Goal: Information Seeking & Learning: Check status

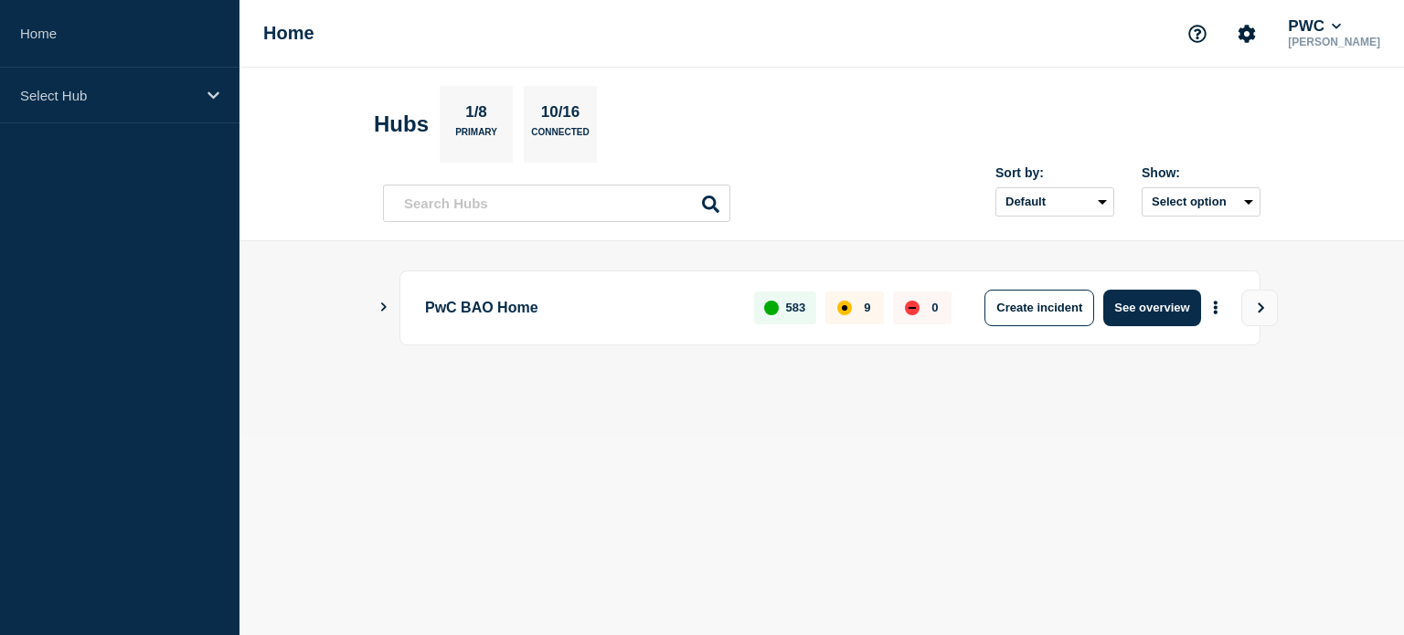
click at [389, 312] on div "PwC BAO Home 583 9 0 Create incident See overview" at bounding box center [821, 308] width 877 height 75
click at [383, 308] on icon "Show Connected Hubs" at bounding box center [383, 307] width 5 height 9
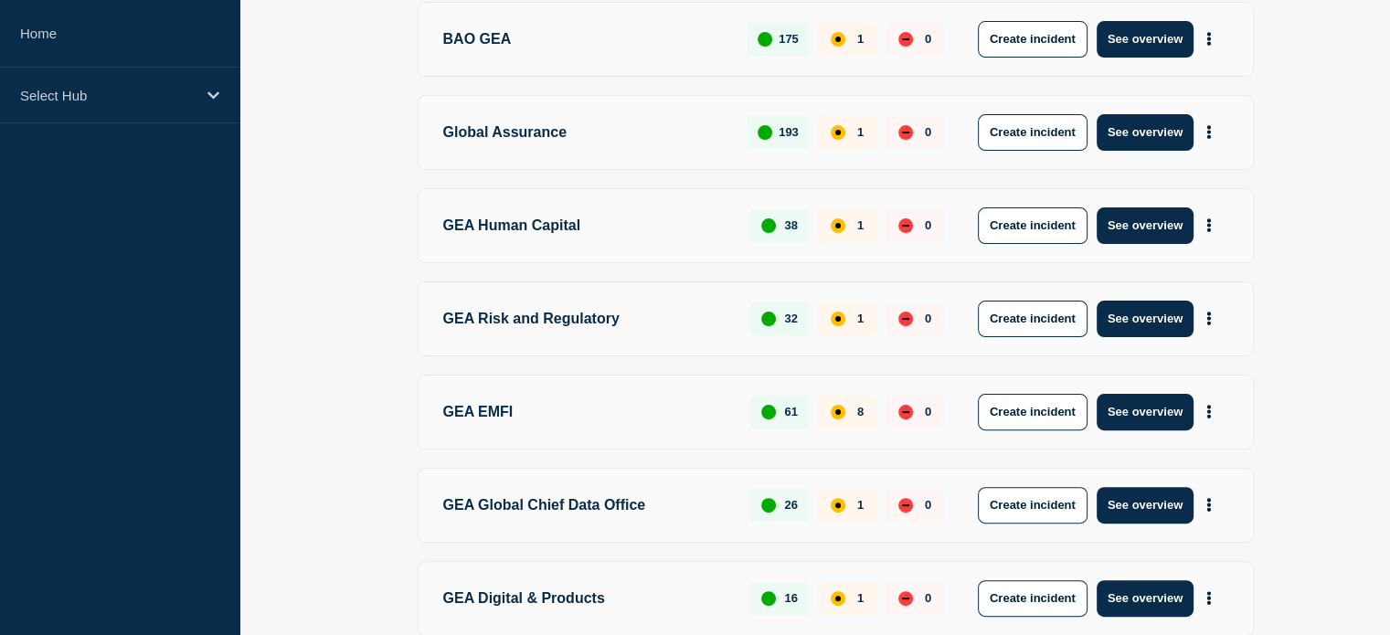
scroll to position [457, 0]
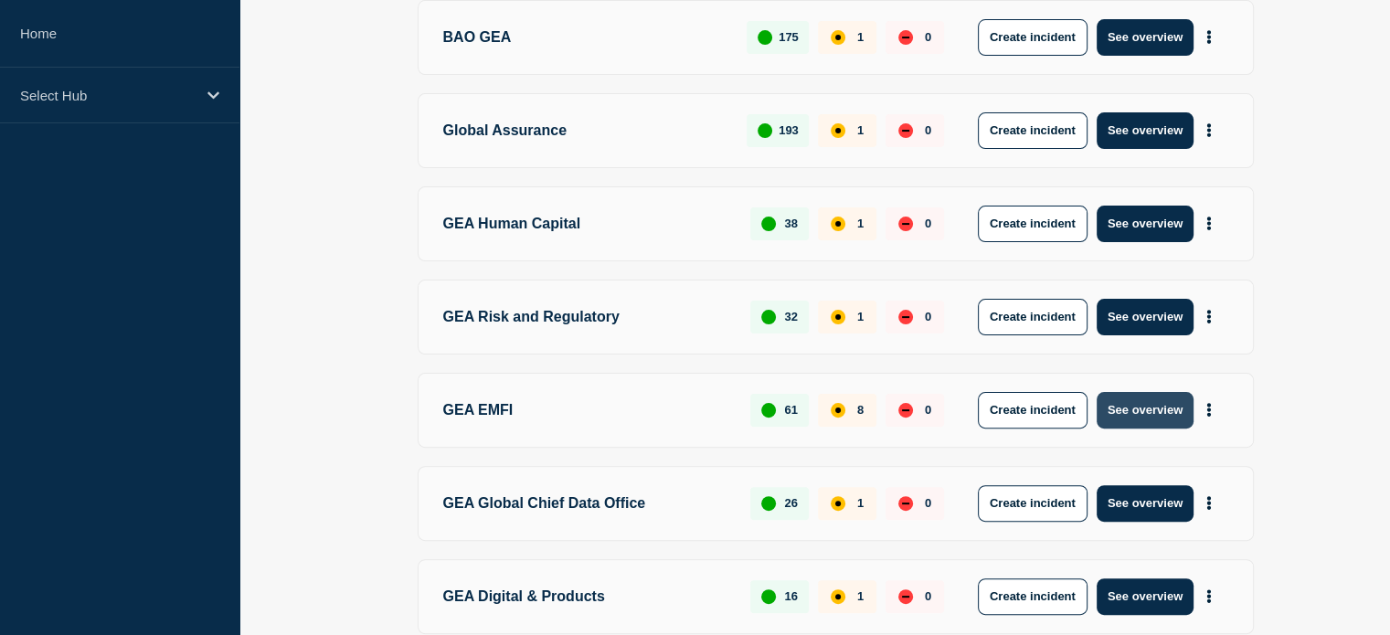
click at [1138, 405] on button "See overview" at bounding box center [1145, 410] width 97 height 37
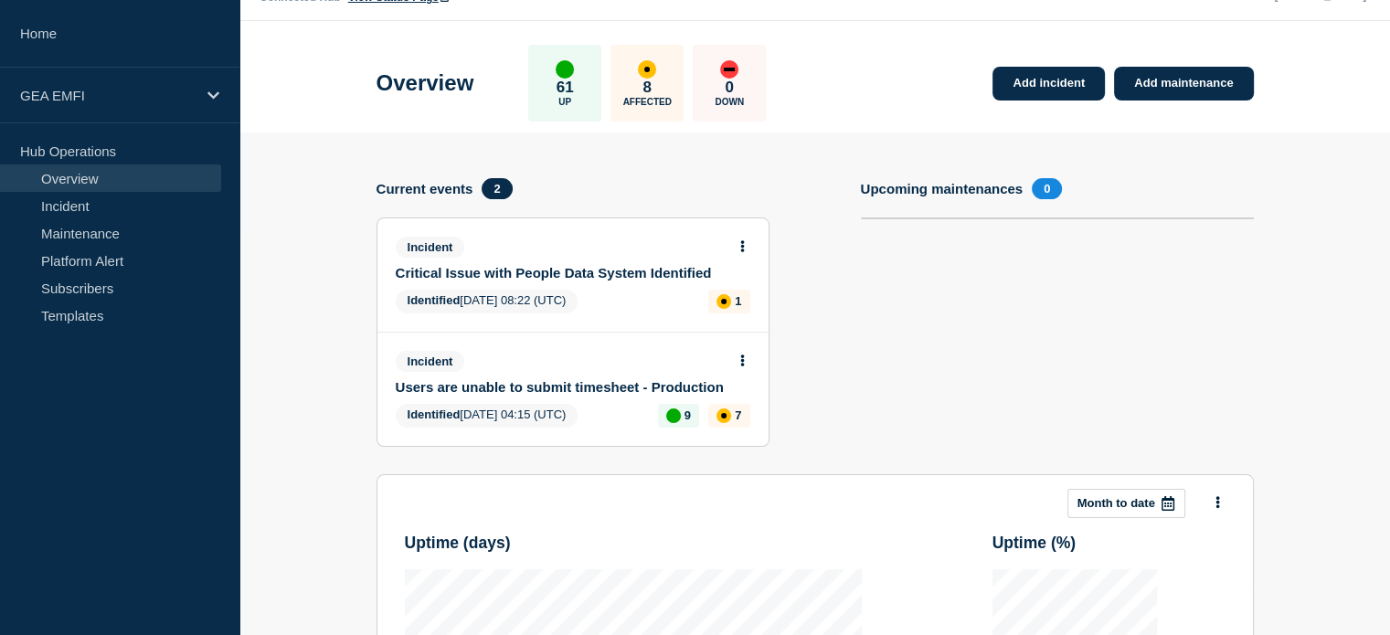
scroll to position [91, 0]
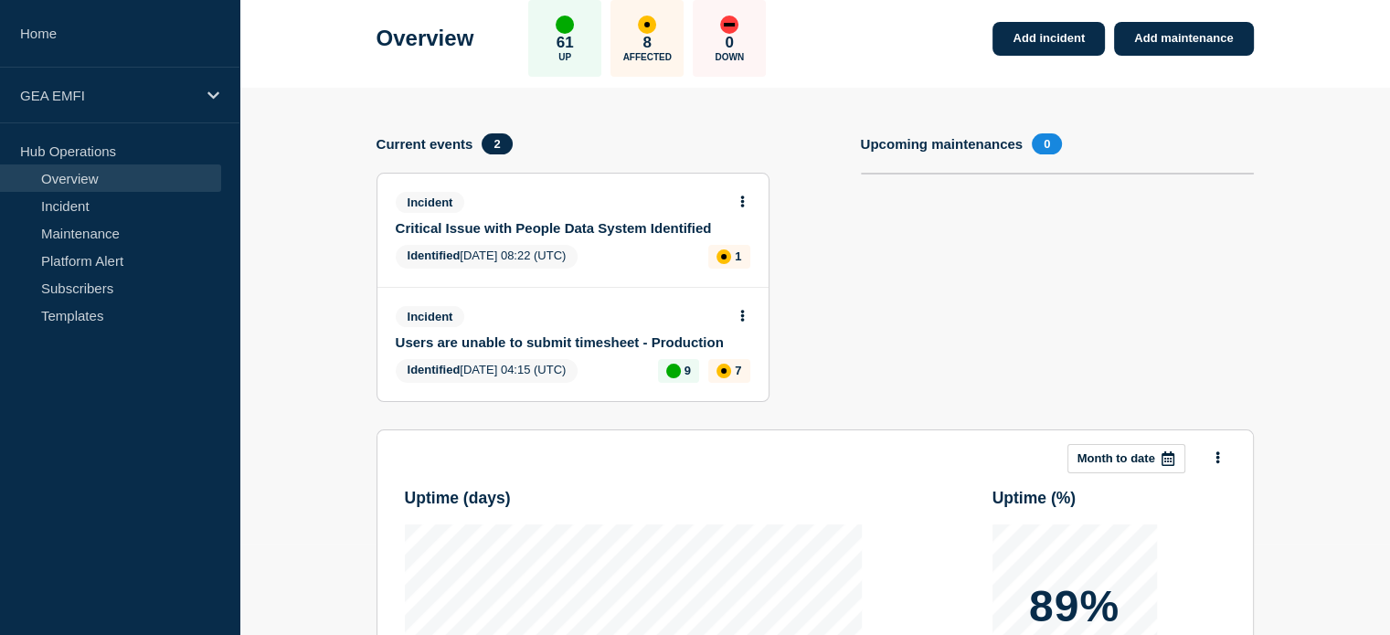
click at [485, 343] on link "Users are unable to submit timesheet - Production" at bounding box center [561, 343] width 330 height 16
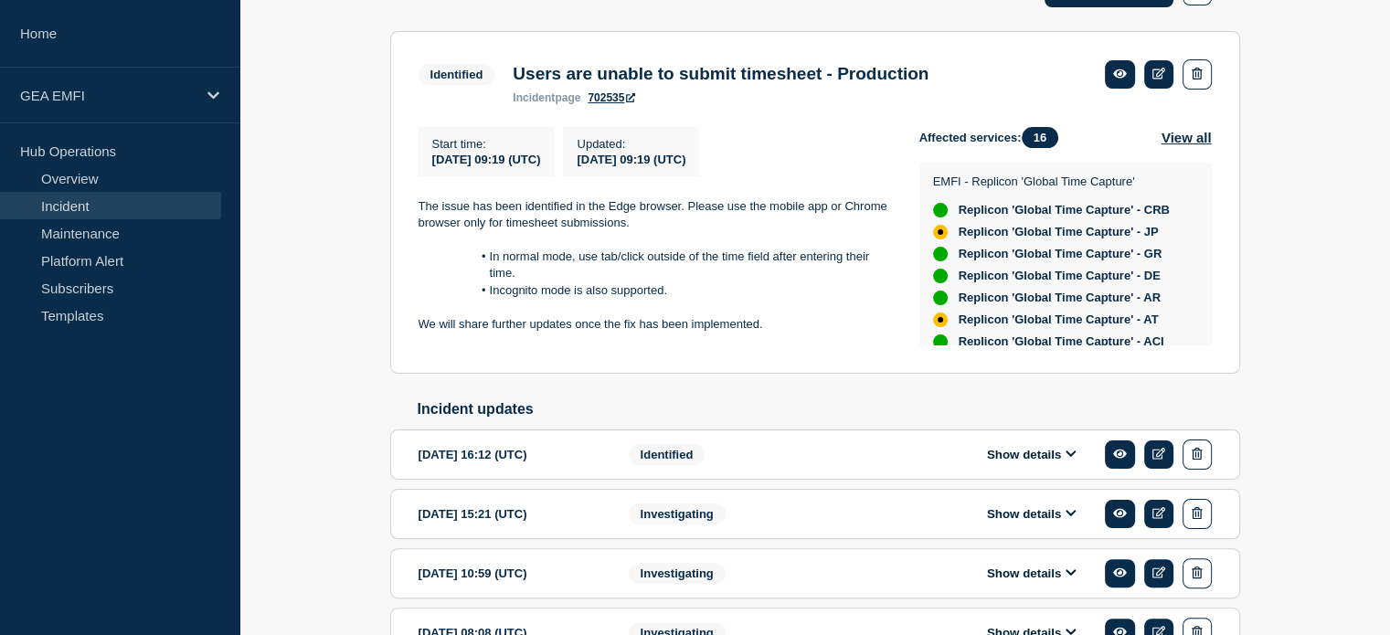
scroll to position [366, 0]
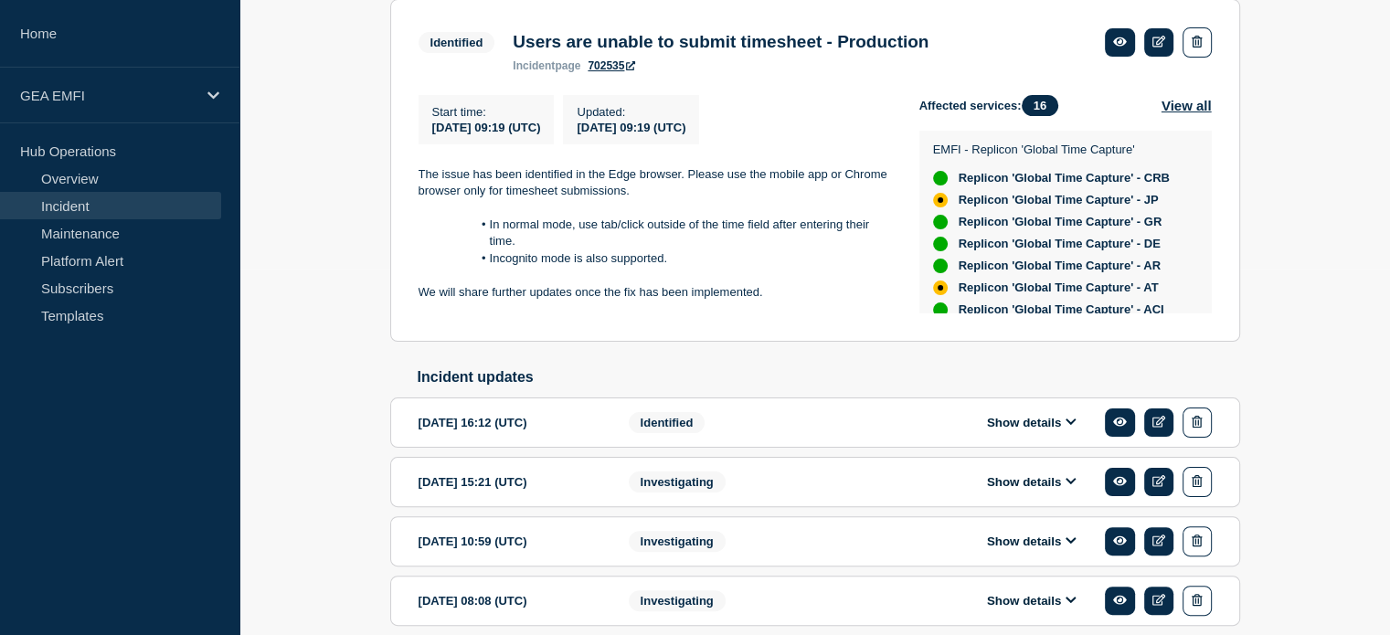
click at [1064, 427] on button "Show details" at bounding box center [1032, 423] width 101 height 16
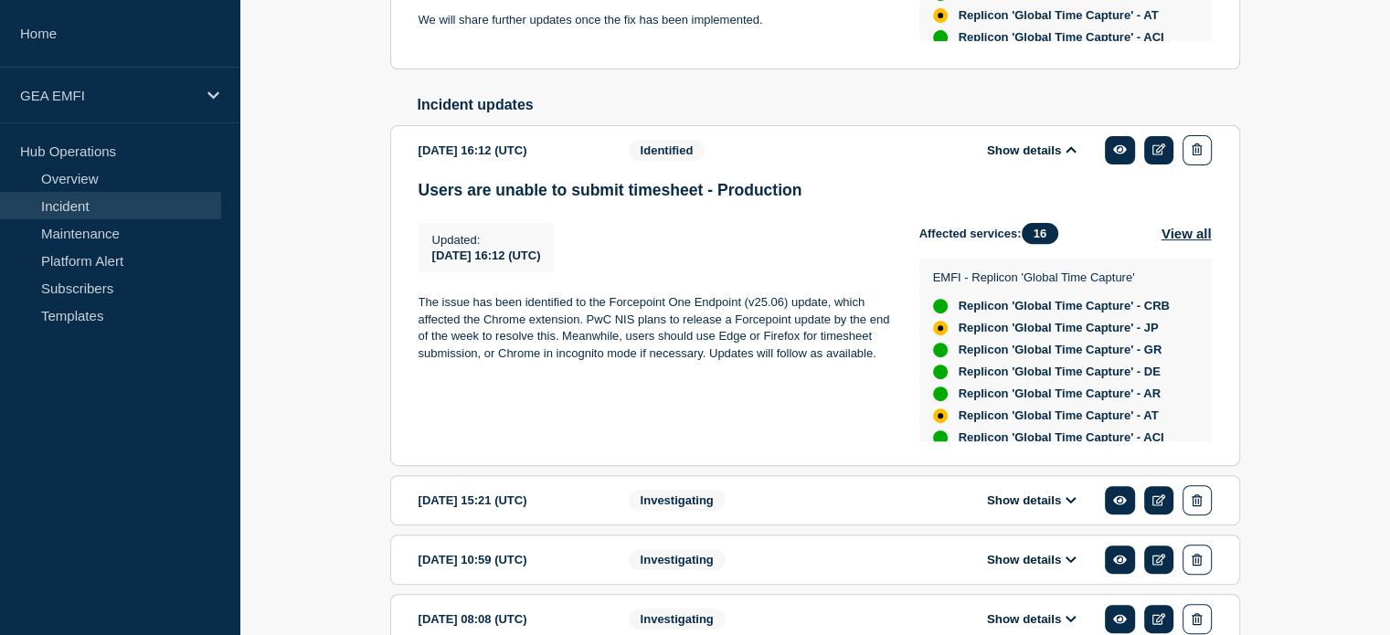
scroll to position [640, 0]
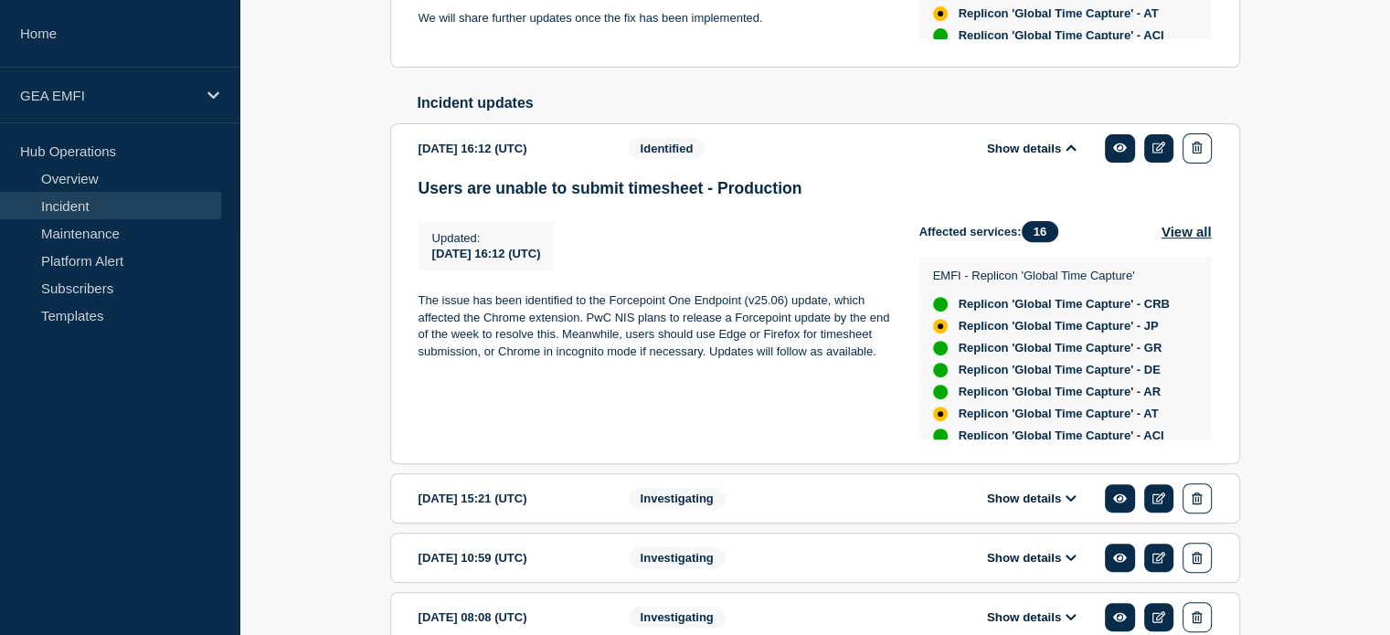
click at [1074, 149] on icon at bounding box center [1071, 148] width 11 height 12
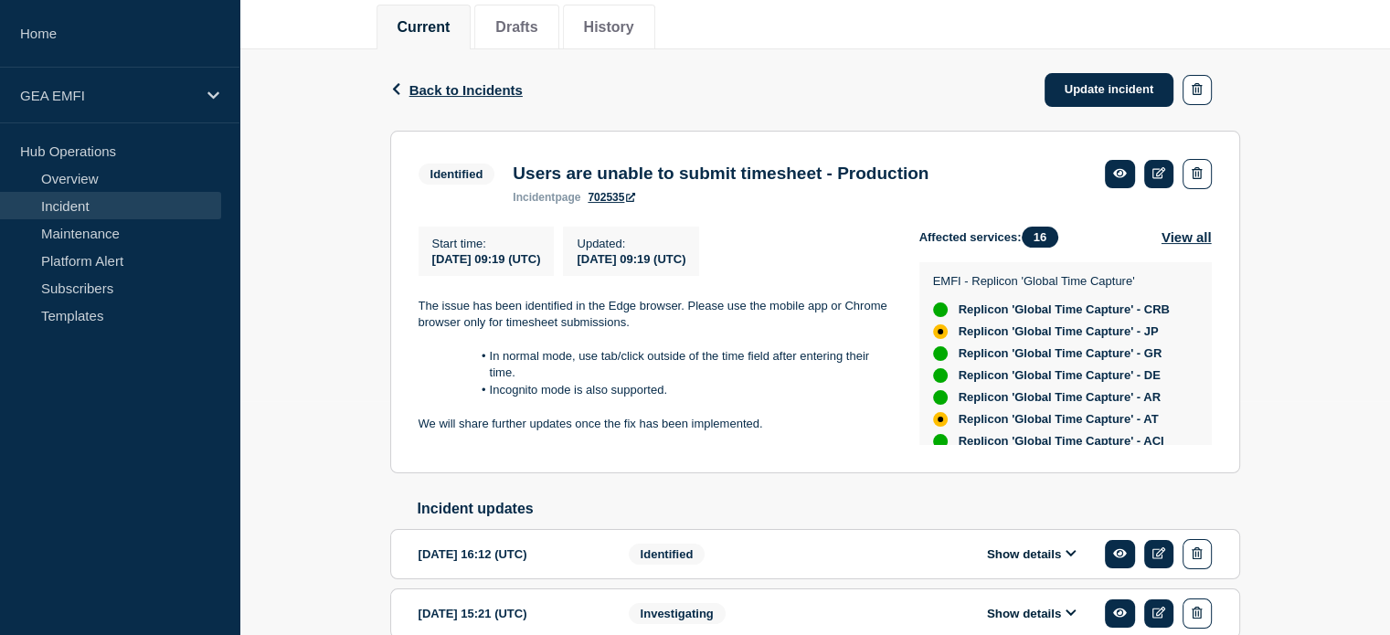
scroll to position [564, 0]
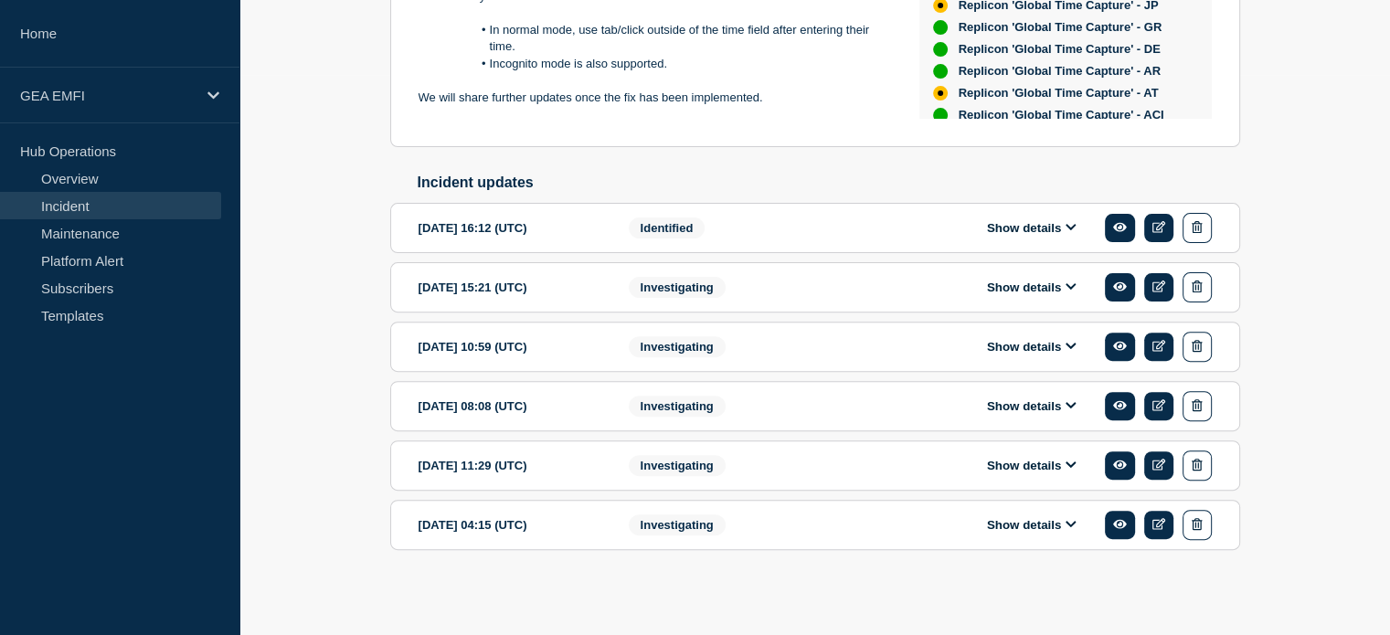
click at [1073, 524] on icon at bounding box center [1071, 524] width 10 height 6
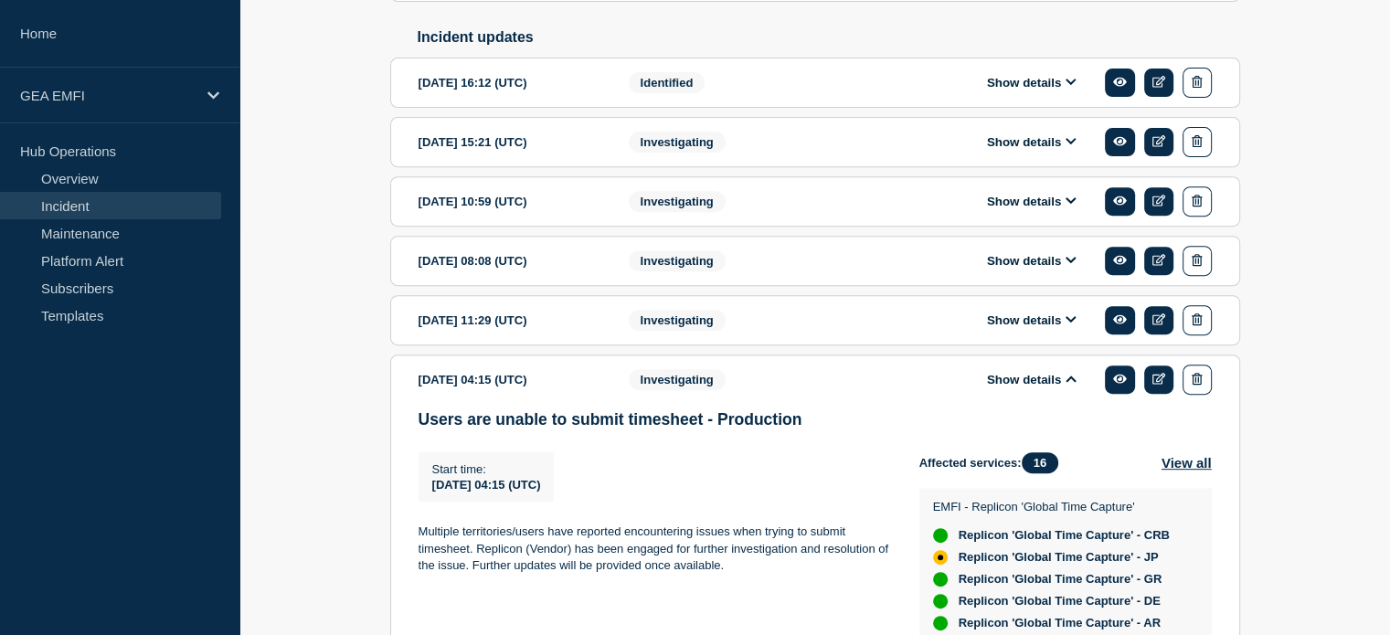
scroll to position [673, 0]
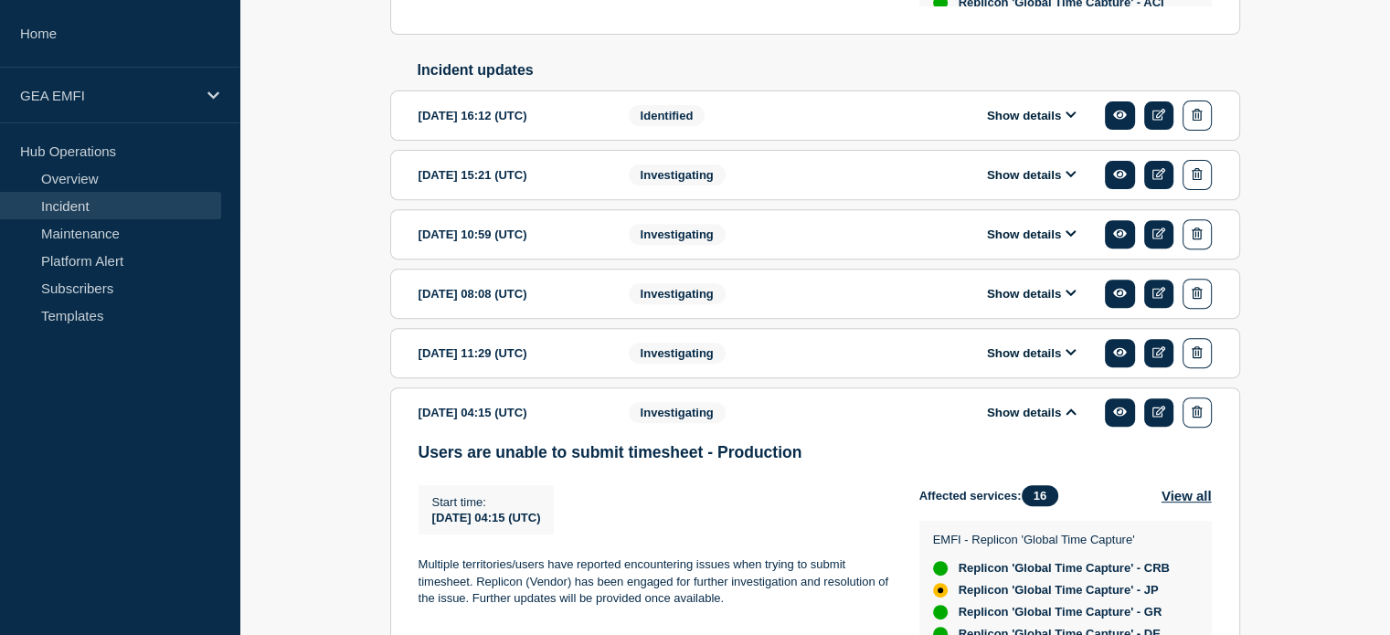
click at [1065, 356] on button "Show details" at bounding box center [1032, 353] width 101 height 16
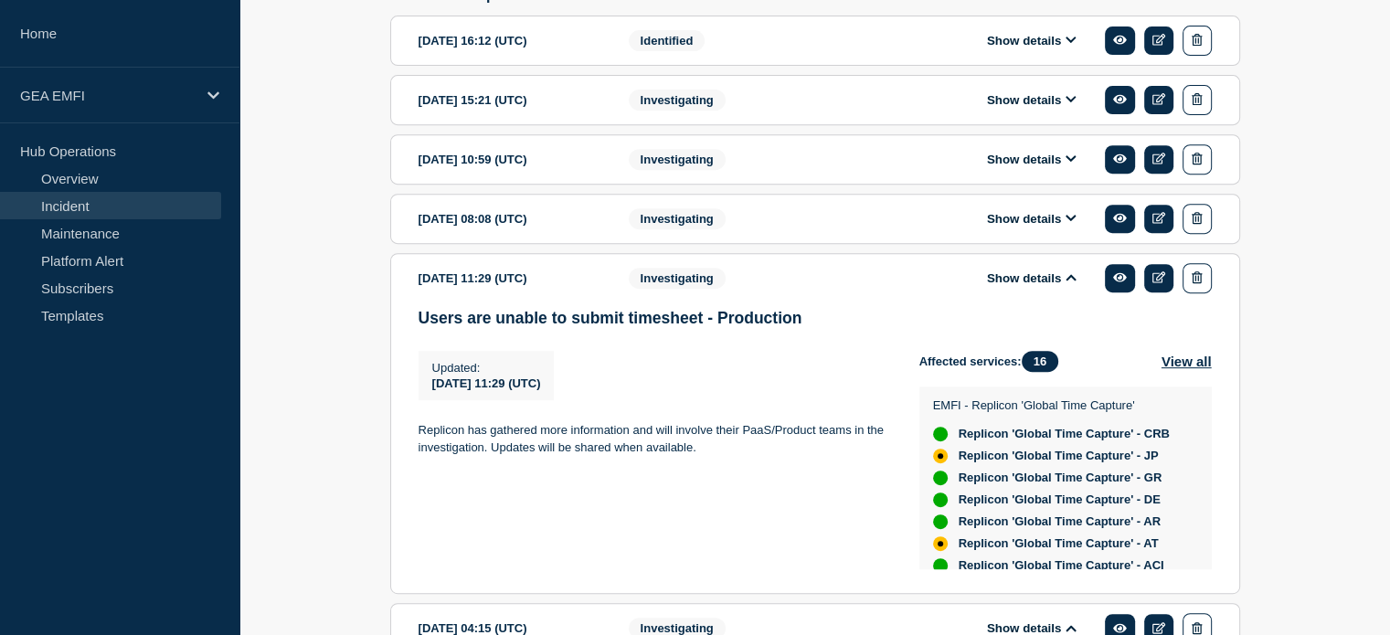
scroll to position [855, 0]
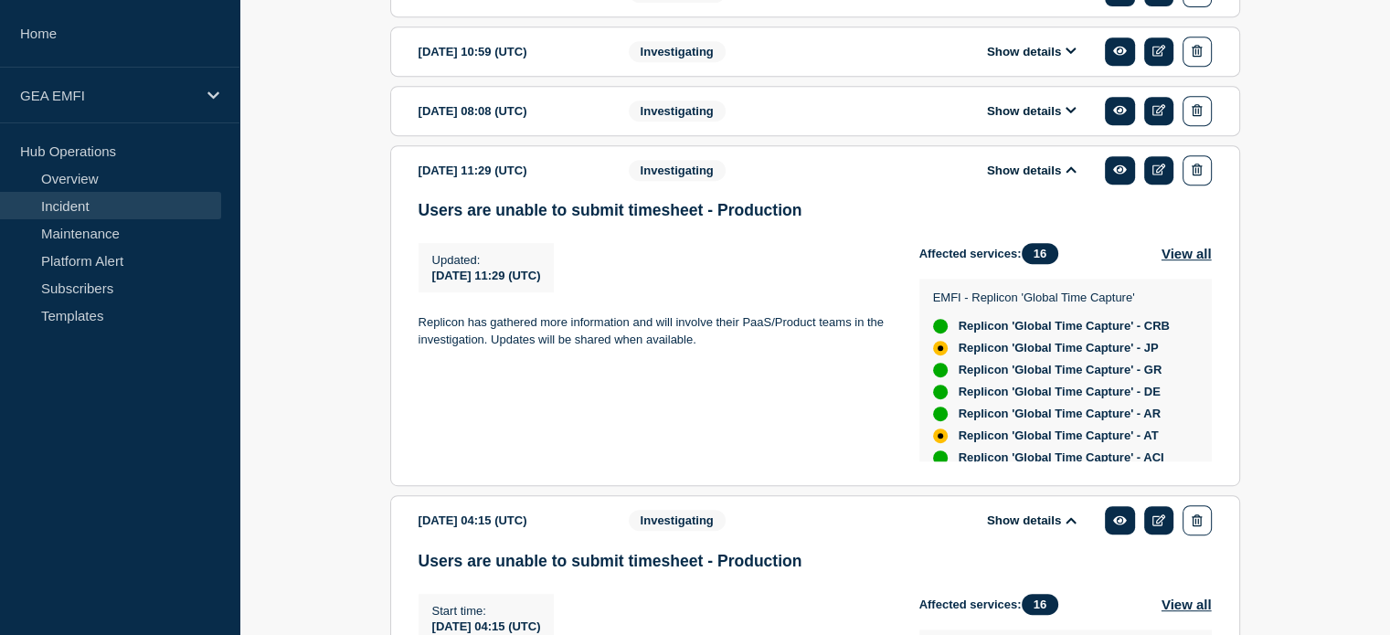
click at [1064, 119] on button "Show details" at bounding box center [1032, 111] width 101 height 16
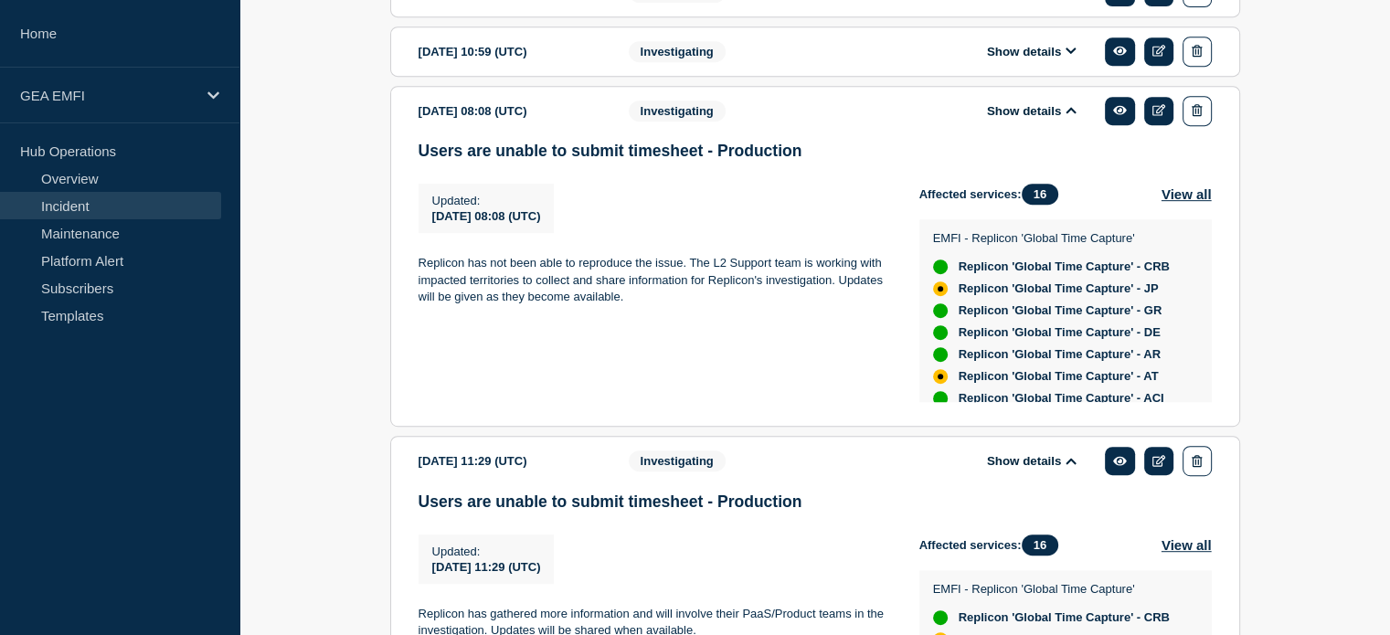
click at [1069, 55] on icon at bounding box center [1071, 51] width 11 height 12
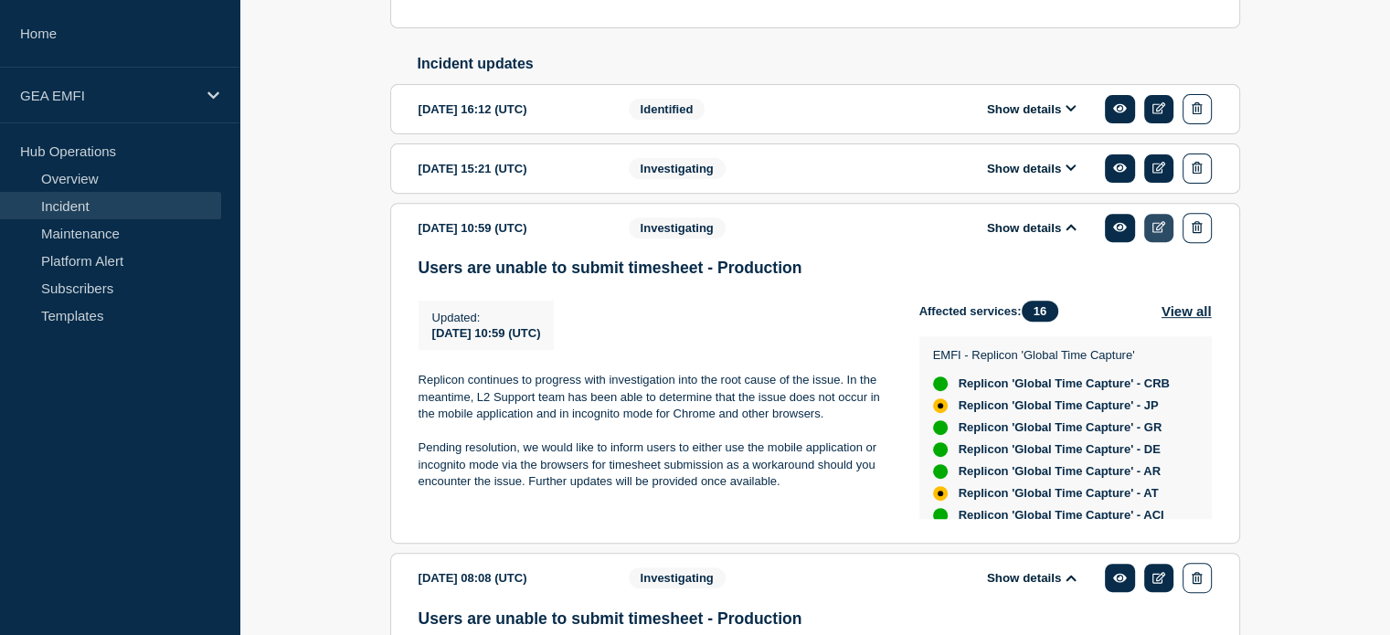
scroll to position [673, 0]
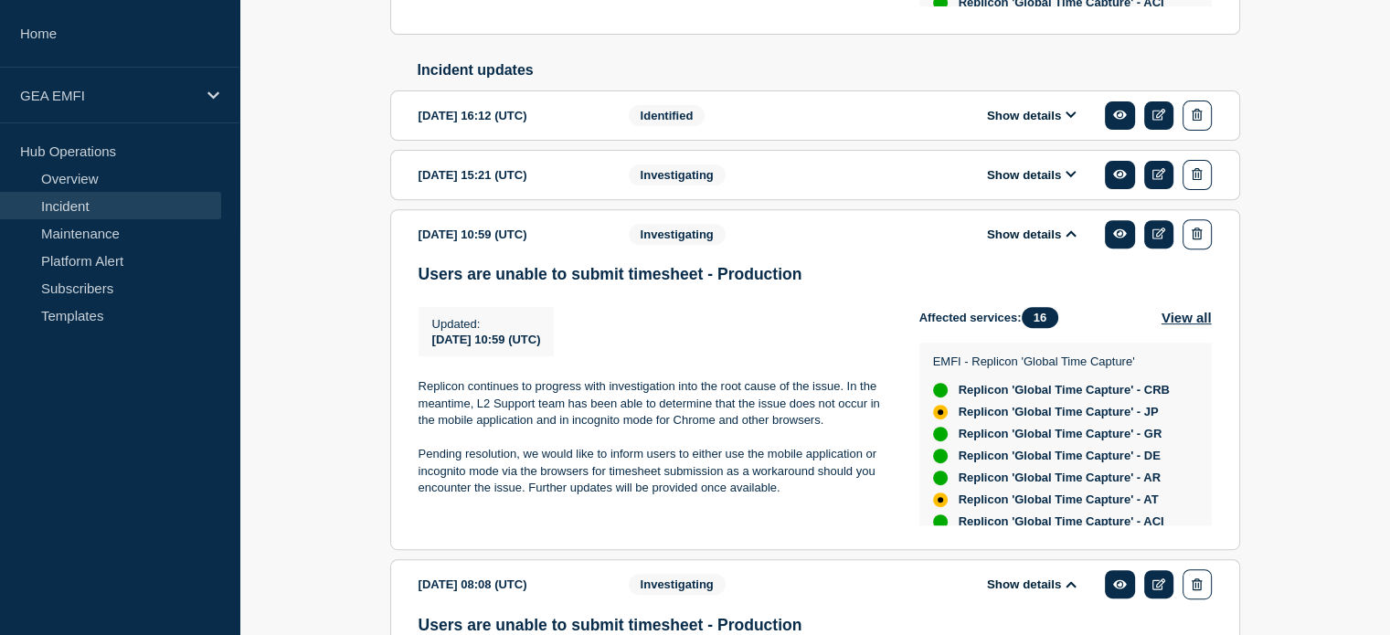
click at [1068, 180] on icon at bounding box center [1071, 174] width 11 height 12
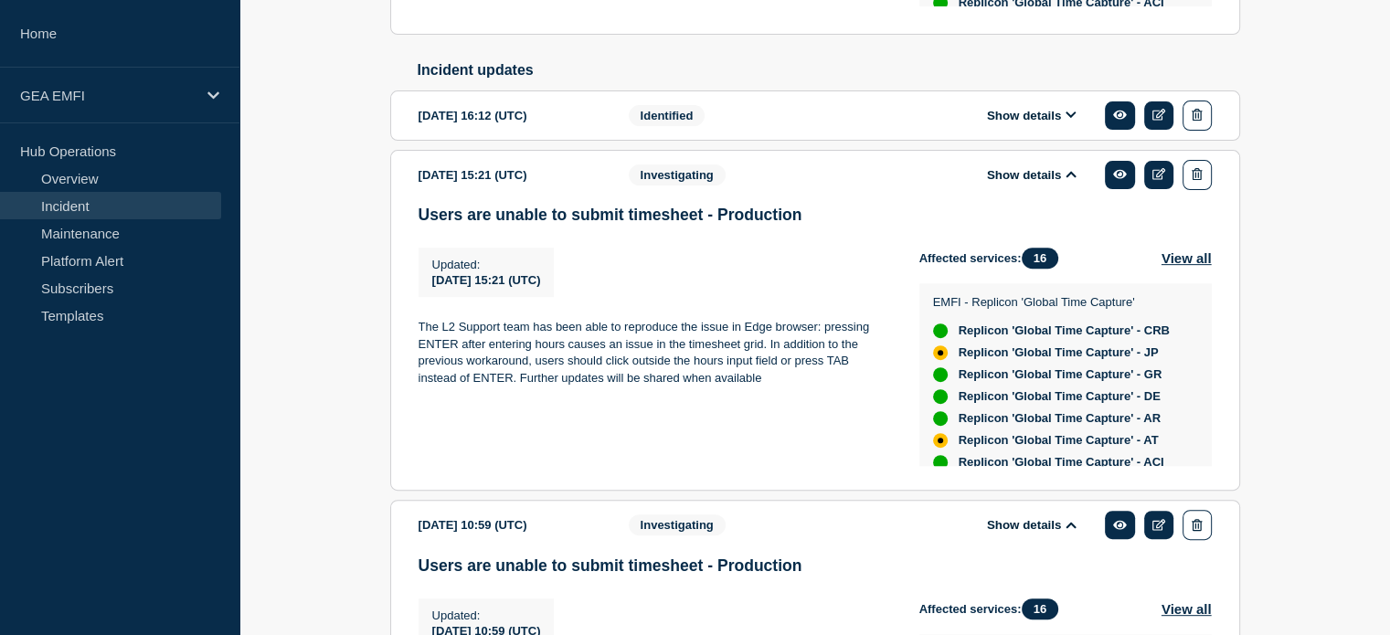
click at [703, 121] on span "Identified" at bounding box center [667, 115] width 77 height 21
click at [1011, 123] on button "Show details" at bounding box center [1032, 116] width 101 height 16
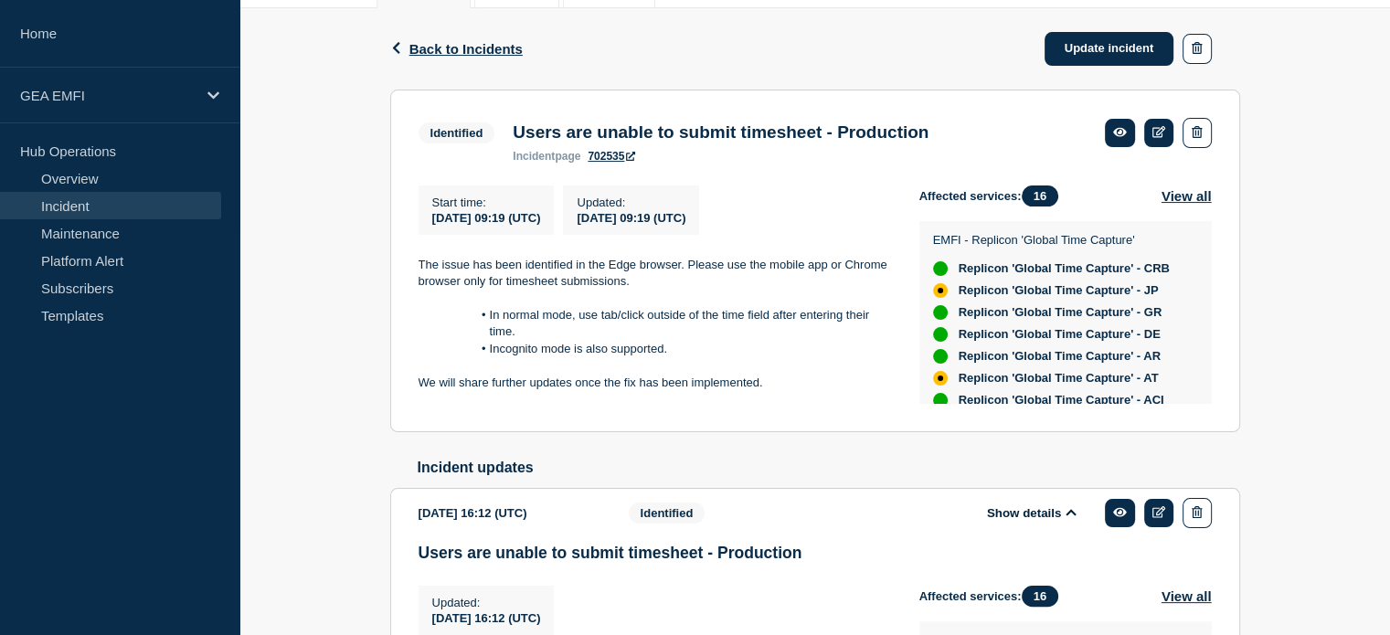
scroll to position [307, 0]
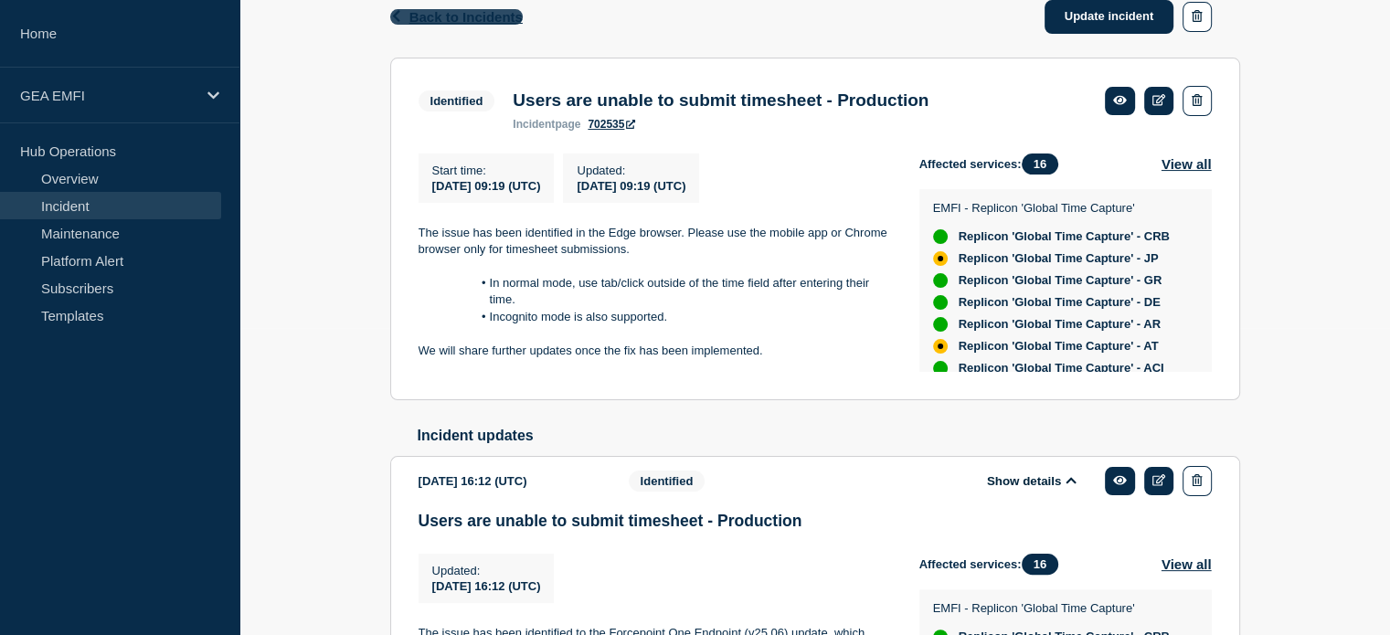
click at [441, 11] on span "Back to Incidents" at bounding box center [465, 17] width 113 height 16
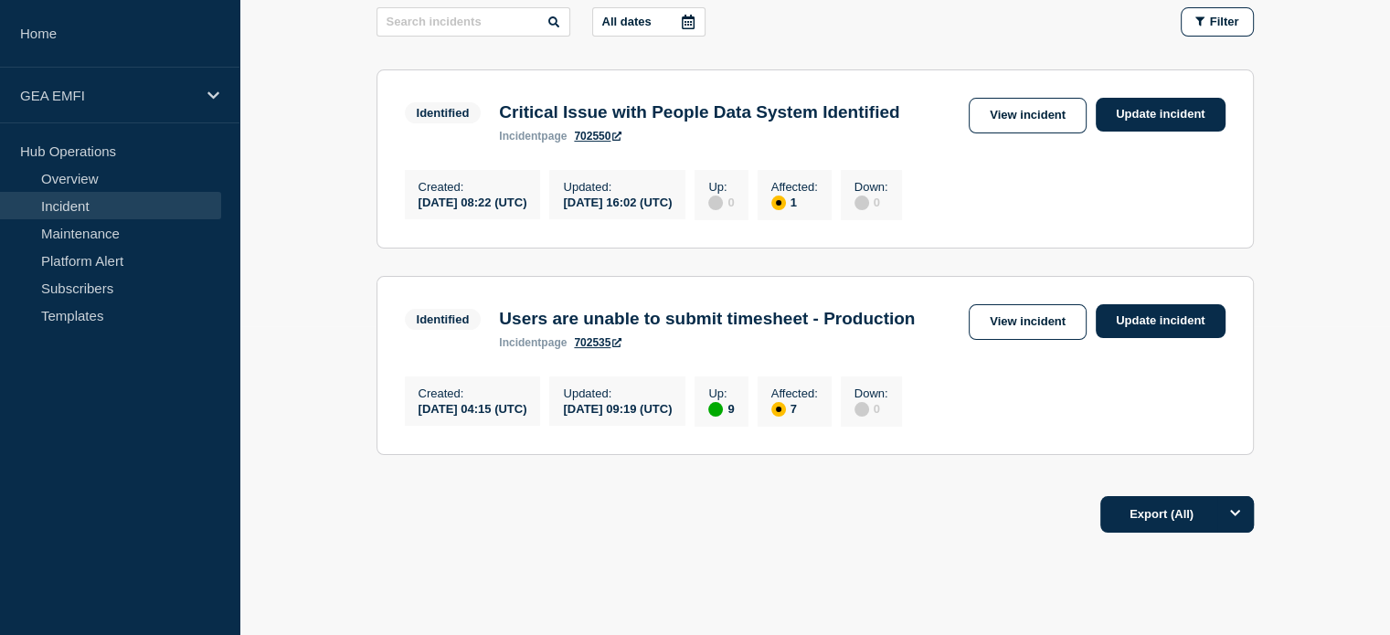
scroll to position [157, 0]
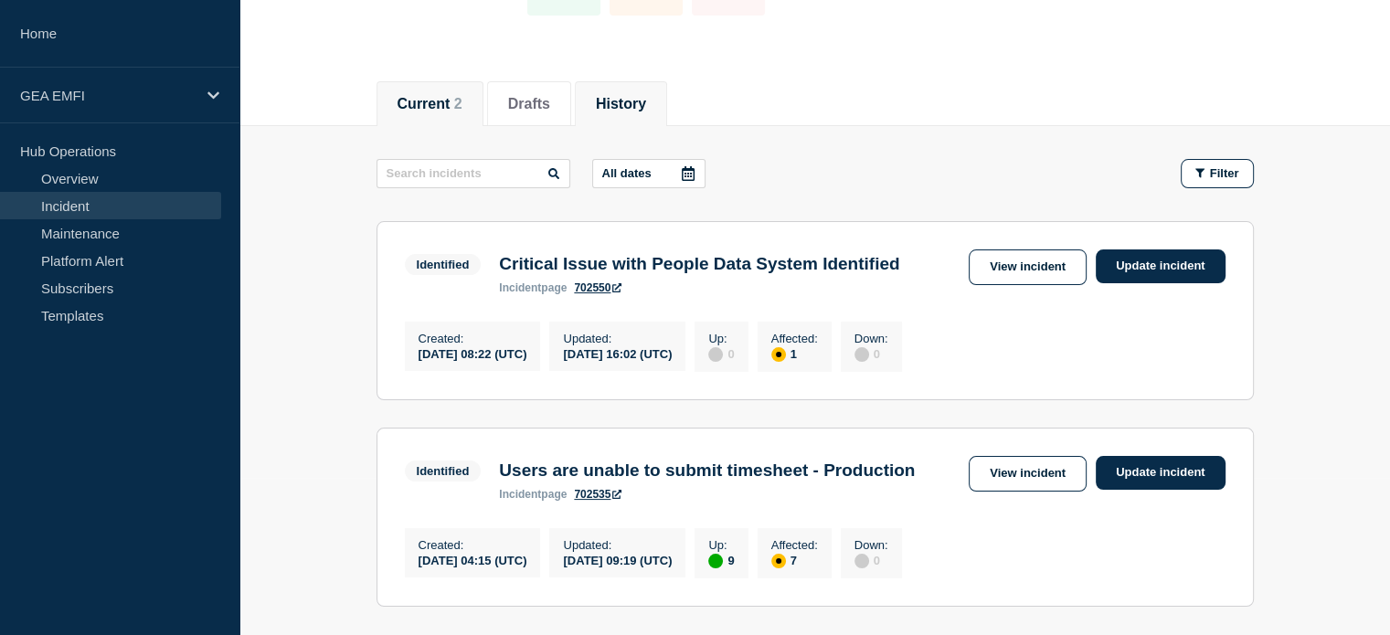
click at [643, 100] on button "History" at bounding box center [621, 104] width 50 height 16
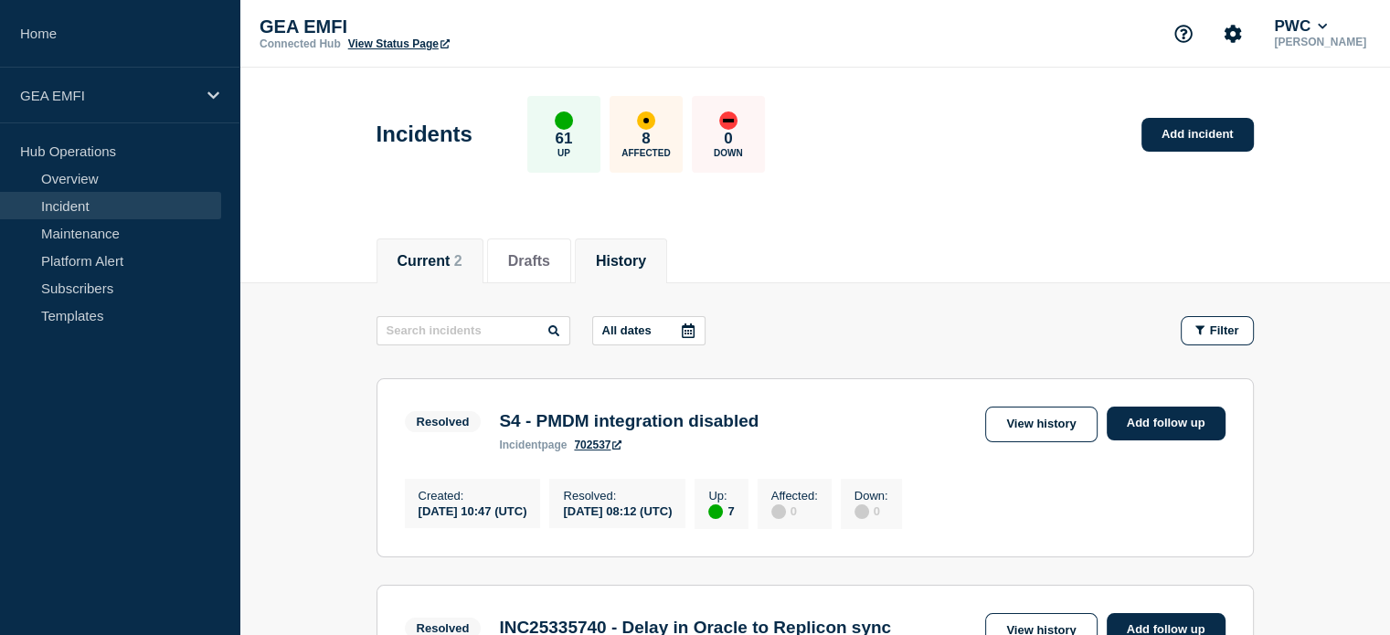
click at [431, 259] on button "Current 2" at bounding box center [430, 261] width 65 height 16
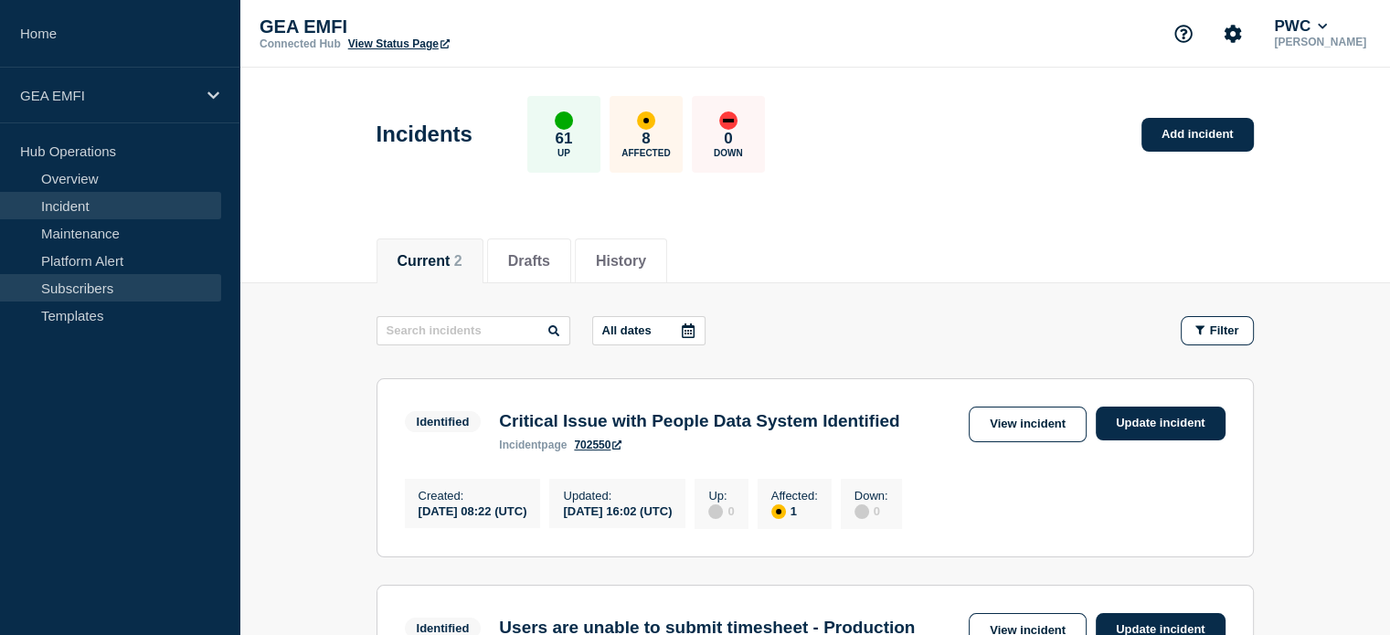
click at [84, 277] on link "Subscribers" at bounding box center [110, 287] width 221 height 27
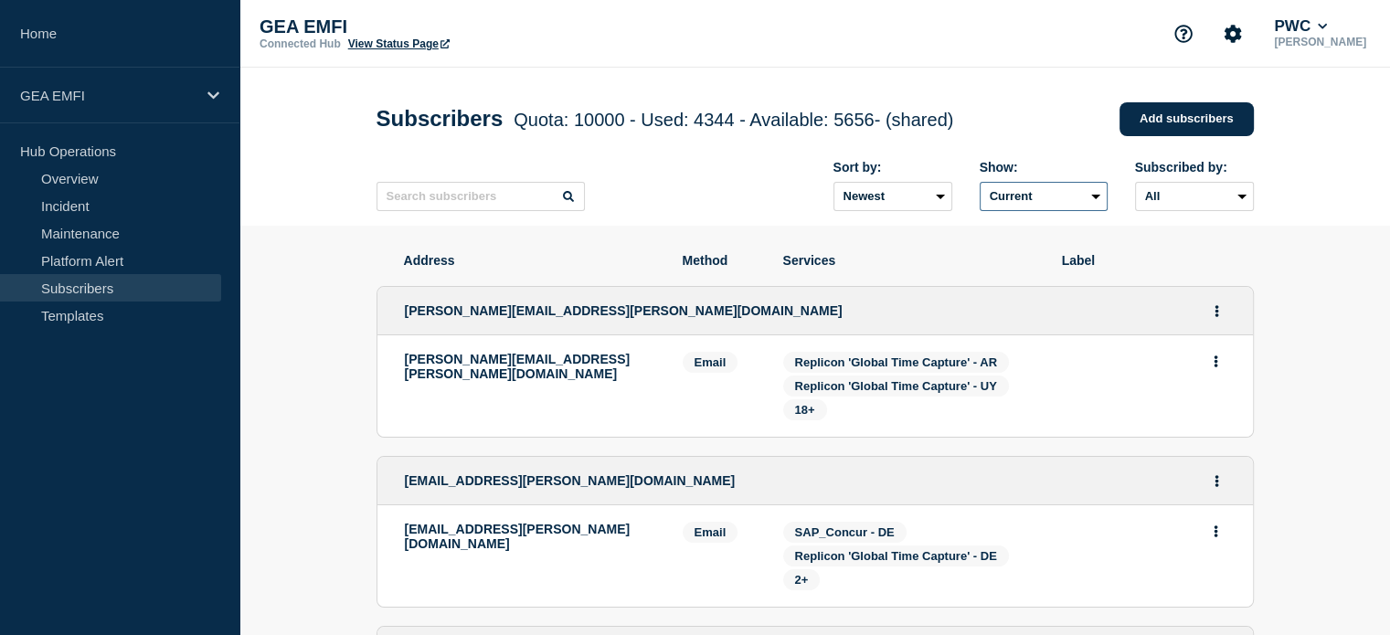
click at [1093, 204] on select "Current Deleted Recently deleted" at bounding box center [1044, 196] width 128 height 29
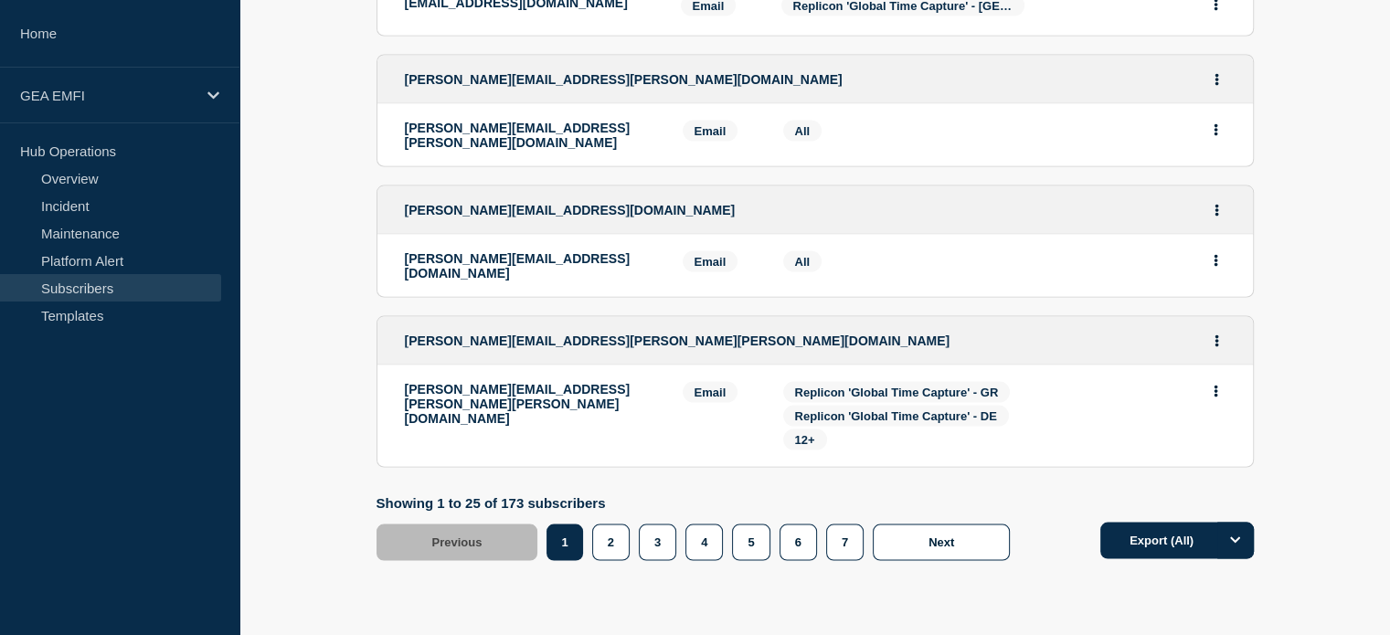
scroll to position [3586, 0]
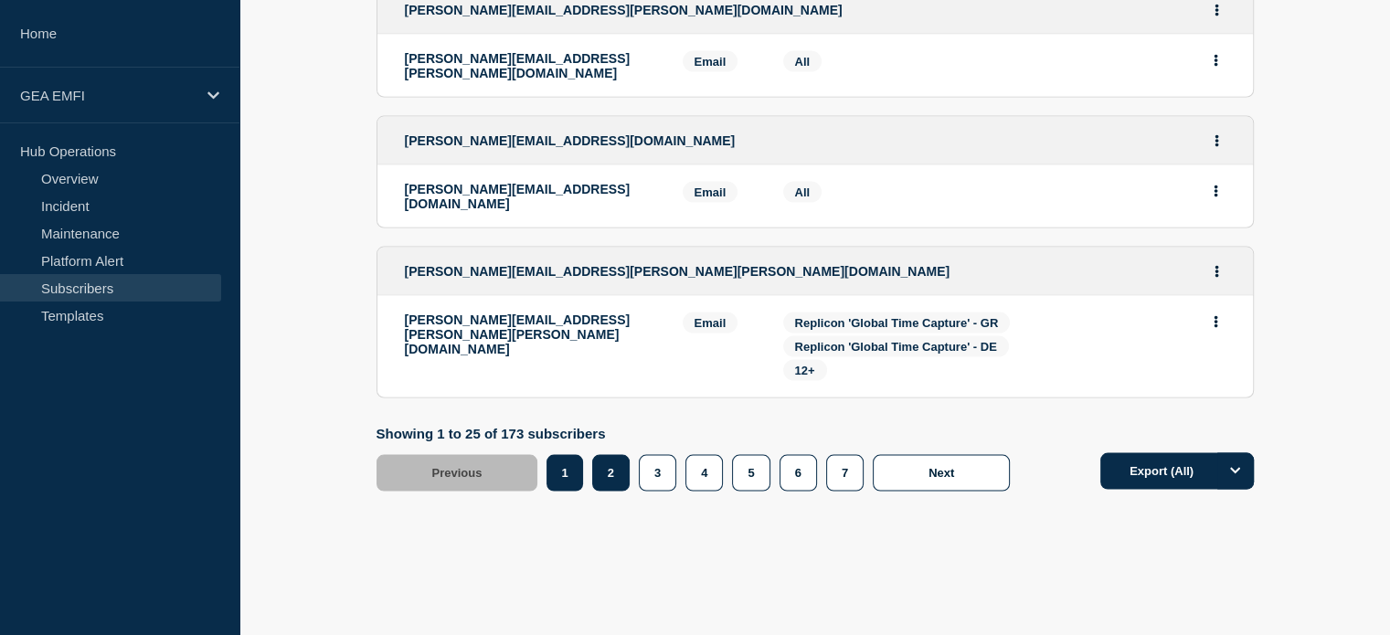
click at [600, 458] on button "2" at bounding box center [610, 473] width 37 height 37
